Goal: Use online tool/utility: Use online tool/utility

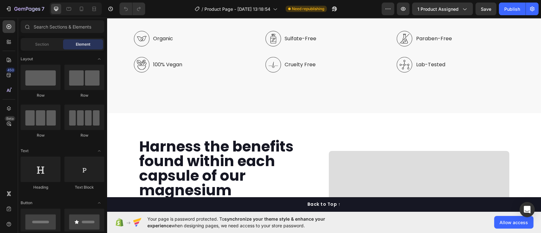
scroll to position [1881, 0]
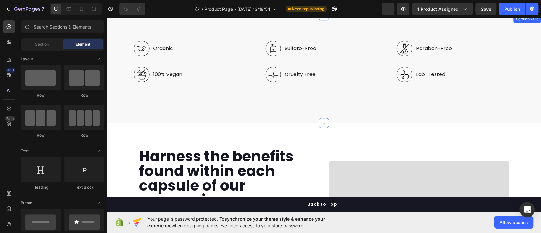
click at [437, 108] on div "Organic 100% Vegan Item List Sulfate-Free Cruelty Free Item List Paraben-Free L…" at bounding box center [324, 69] width 434 height 108
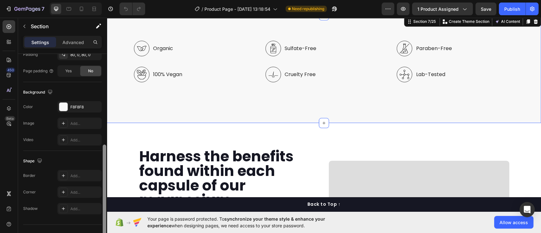
scroll to position [189, 0]
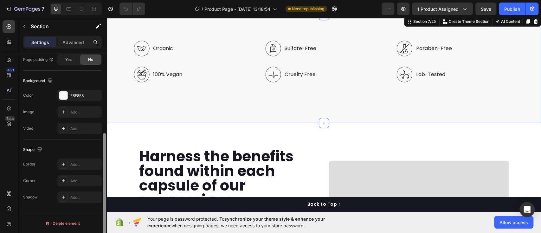
drag, startPoint x: 104, startPoint y: 75, endPoint x: 106, endPoint y: 174, distance: 98.5
click at [106, 174] on div at bounding box center [104, 183] width 3 height 100
click at [63, 97] on div at bounding box center [63, 95] width 8 height 8
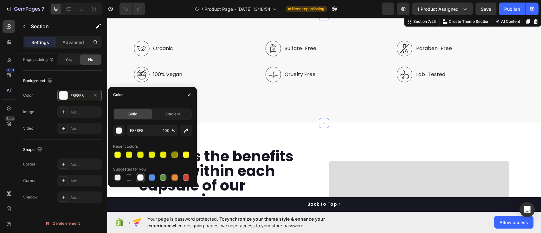
click at [142, 181] on div at bounding box center [140, 178] width 8 height 8
type input "FFFFFF"
click at [142, 179] on div at bounding box center [140, 177] width 6 height 6
click at [220, 81] on div "Organic 100% Vegan" at bounding box center [192, 62] width 117 height 42
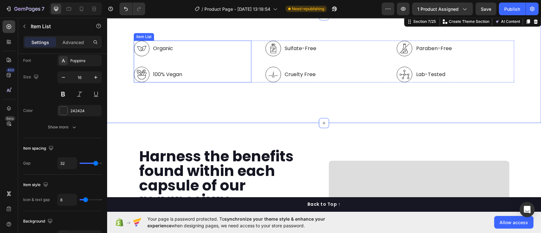
click at [220, 81] on div "Organic 100% Vegan" at bounding box center [192, 62] width 117 height 42
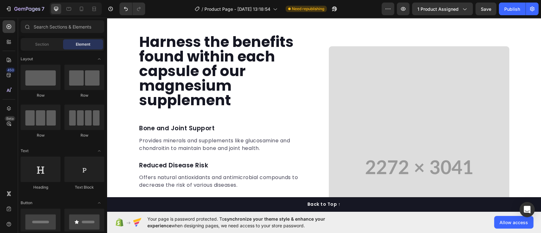
scroll to position [1862, 0]
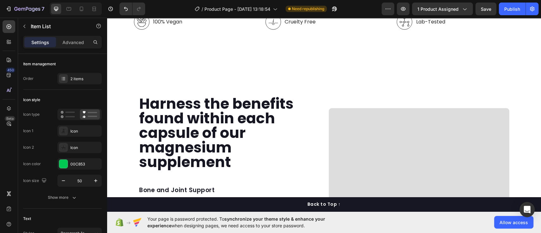
click at [510, 30] on div "No Nasties Lab-Tested" at bounding box center [454, 9] width 117 height 42
click at [212, 30] on div "Natural/ Organic 100% Vegan" at bounding box center [192, 9] width 117 height 42
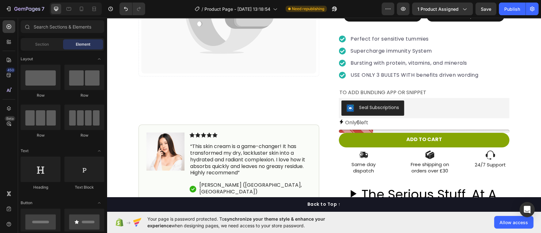
scroll to position [0, 0]
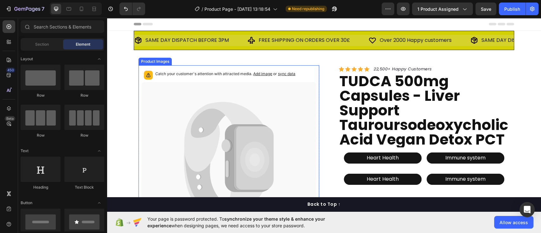
click at [200, 124] on icon at bounding box center [206, 160] width 44 height 104
